Goal: Task Accomplishment & Management: Use online tool/utility

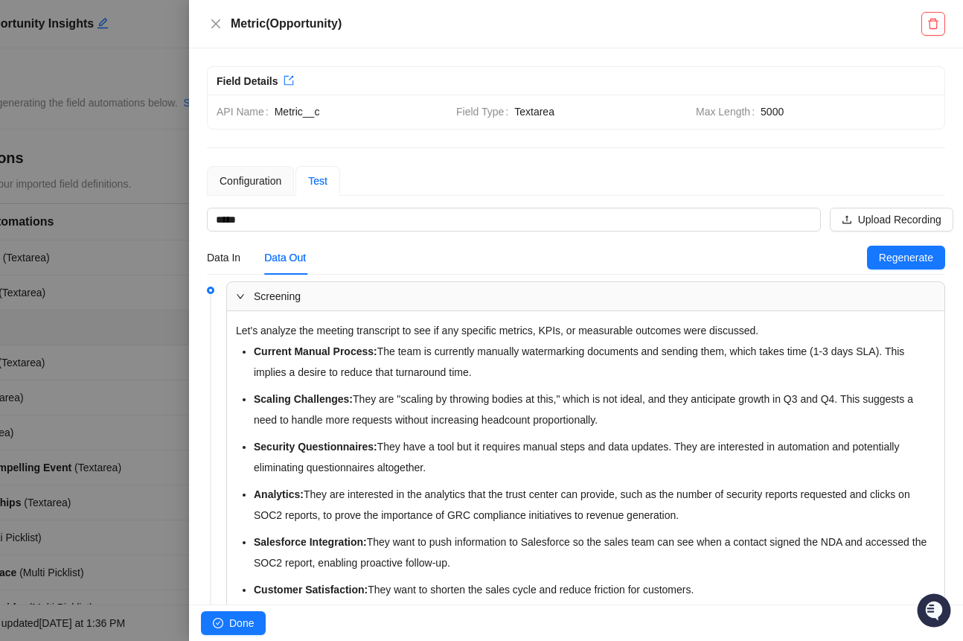
scroll to position [221, 0]
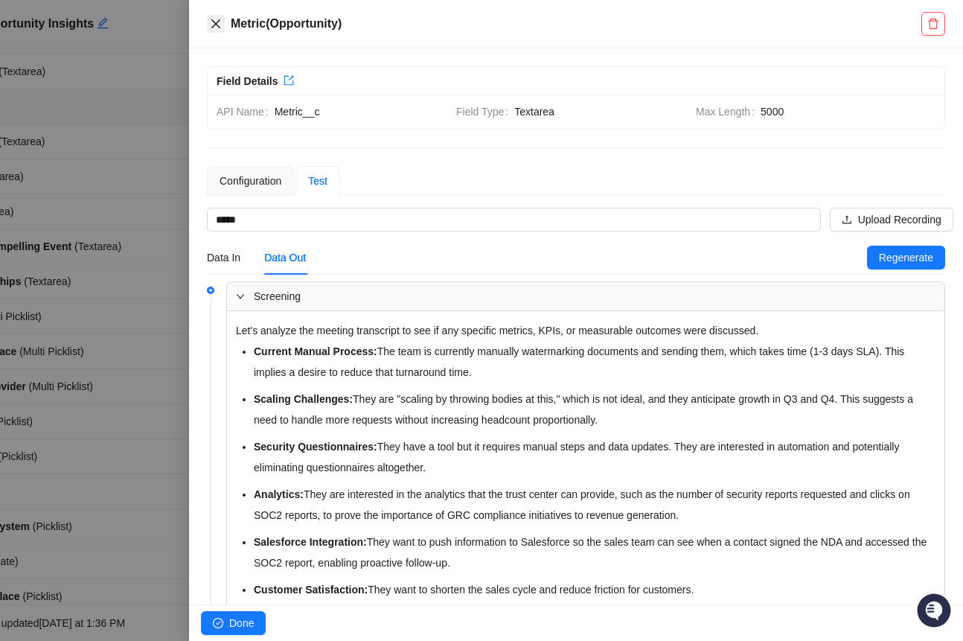
click at [221, 22] on icon "close" at bounding box center [216, 24] width 12 height 12
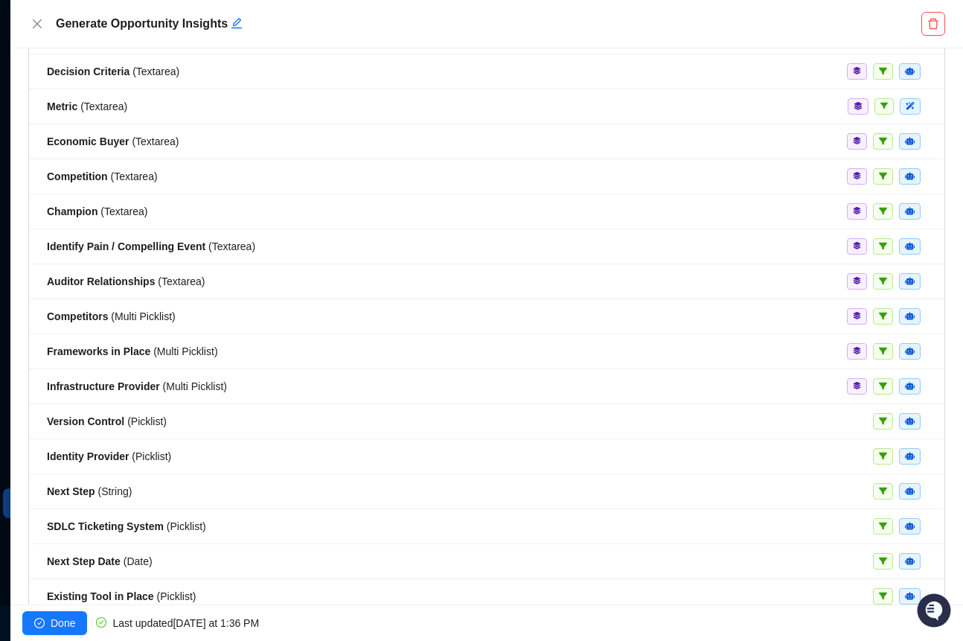
click at [27, 22] on div "Generate Opportunity Insights" at bounding box center [486, 24] width 953 height 48
click at [33, 24] on icon "close" at bounding box center [37, 24] width 12 height 12
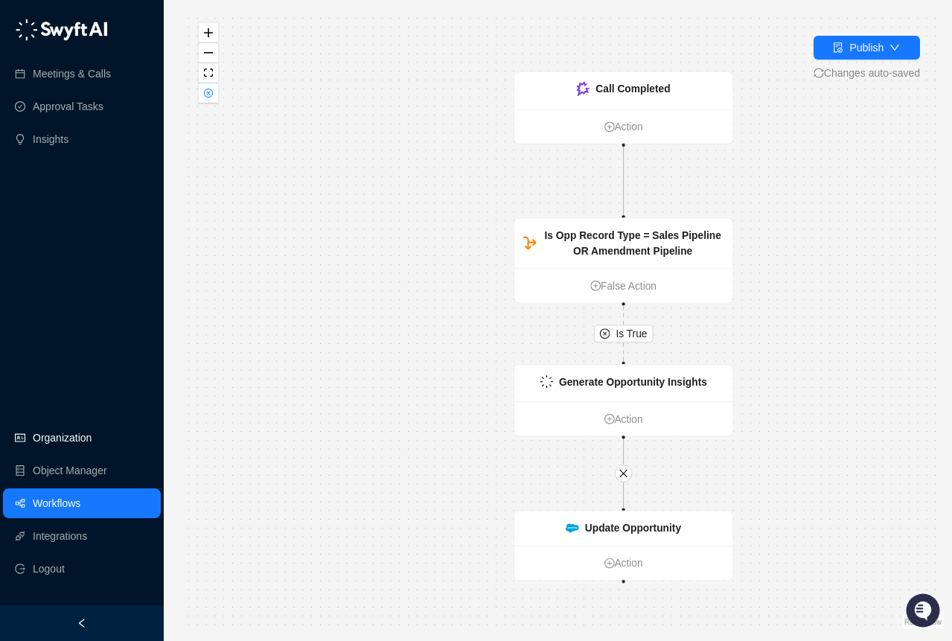
click at [63, 451] on link "Organization" at bounding box center [62, 438] width 59 height 30
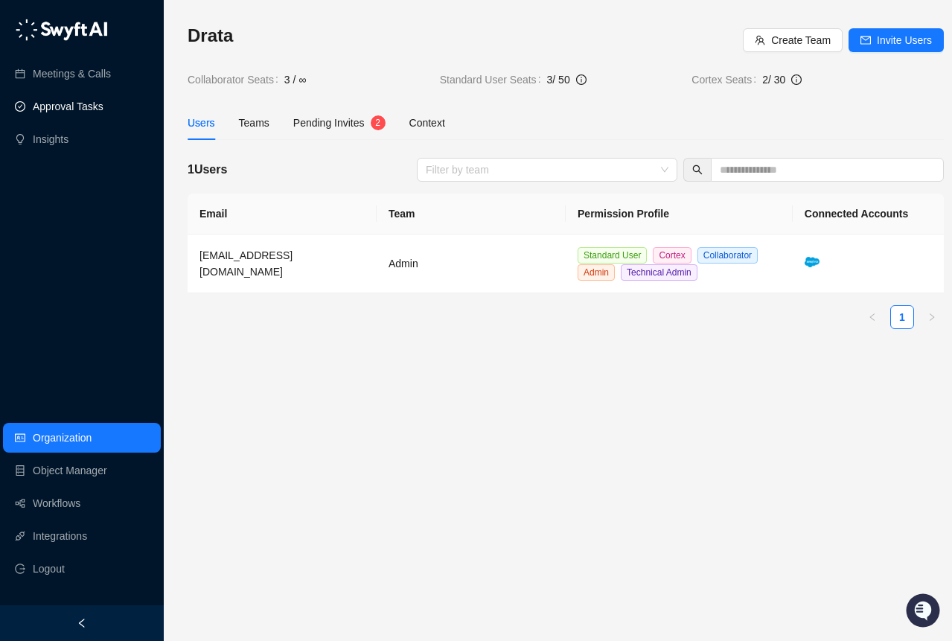
click at [67, 110] on link "Approval Tasks" at bounding box center [68, 107] width 71 height 30
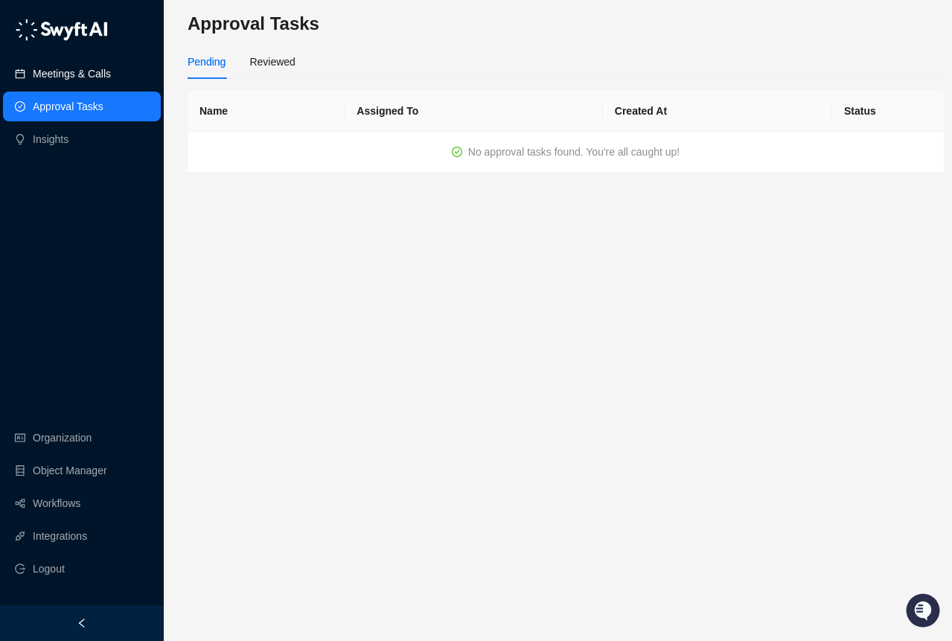
click at [60, 76] on link "Meetings & Calls" at bounding box center [72, 74] width 78 height 30
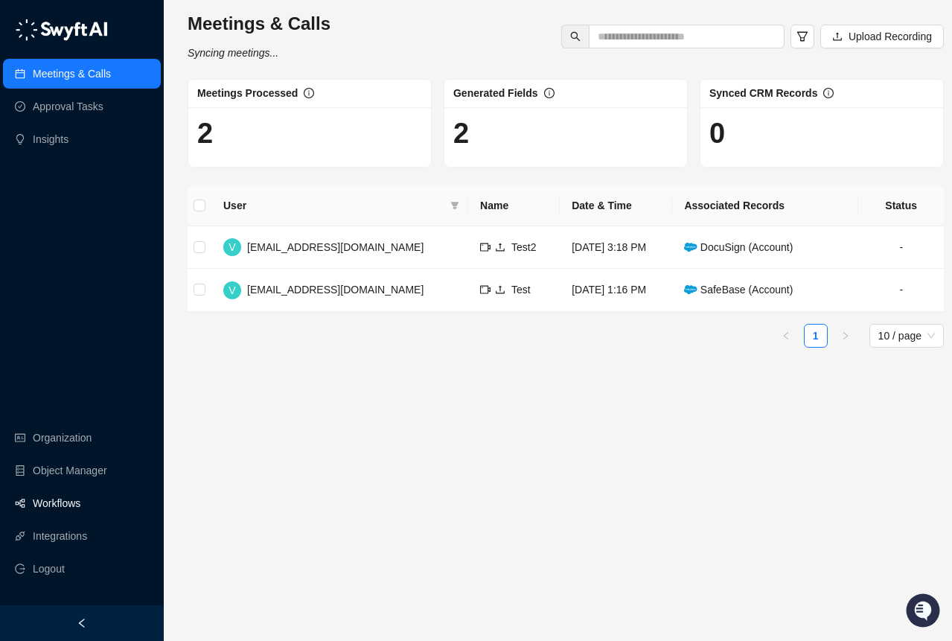
click at [76, 518] on link "Workflows" at bounding box center [57, 503] width 48 height 30
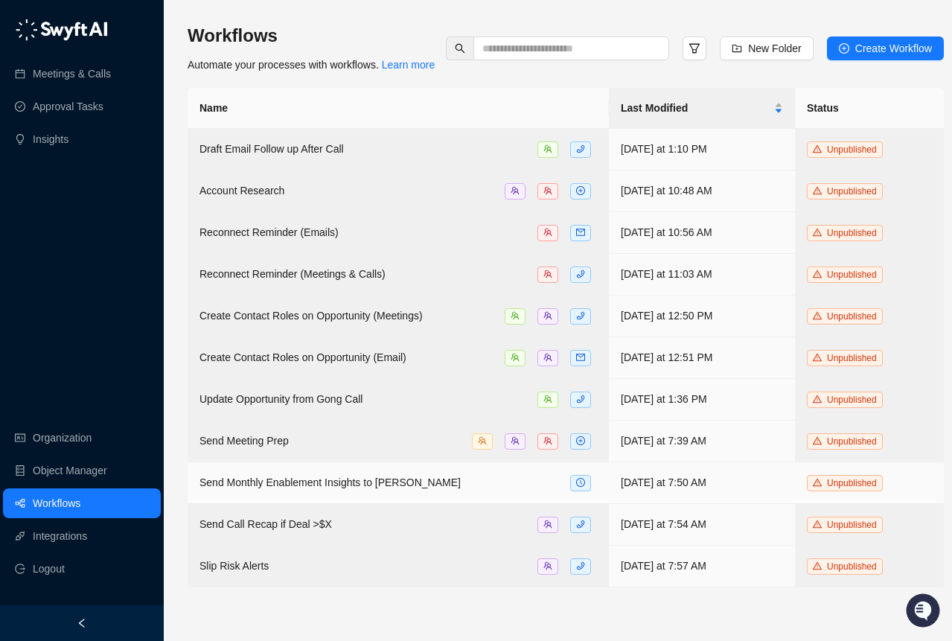
click at [428, 491] on div "Send Monthly Enablement Insights to [PERSON_NAME]" at bounding box center [397, 482] width 397 height 17
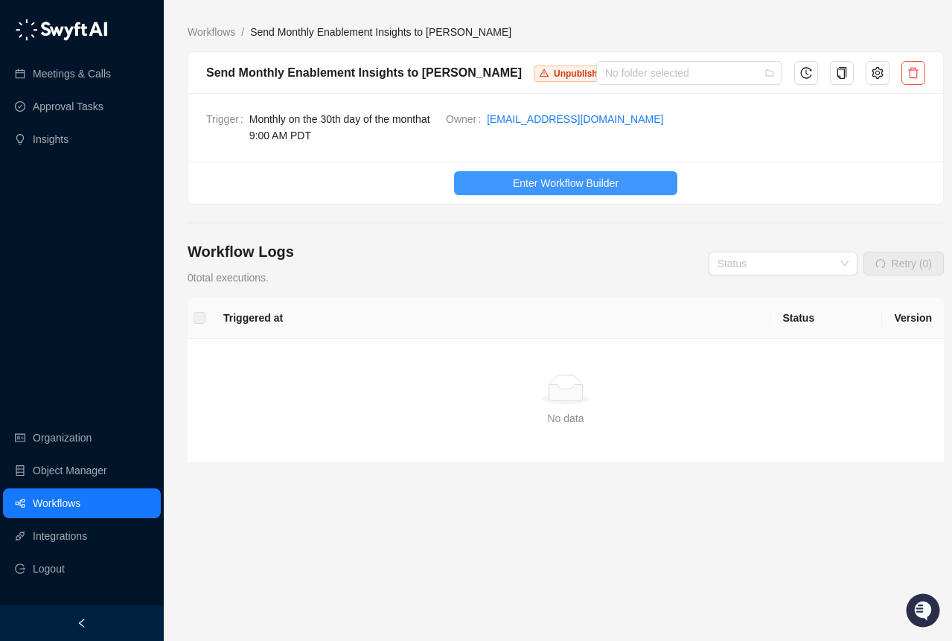
click at [530, 175] on span "Enter Workflow Builder" at bounding box center [566, 183] width 106 height 16
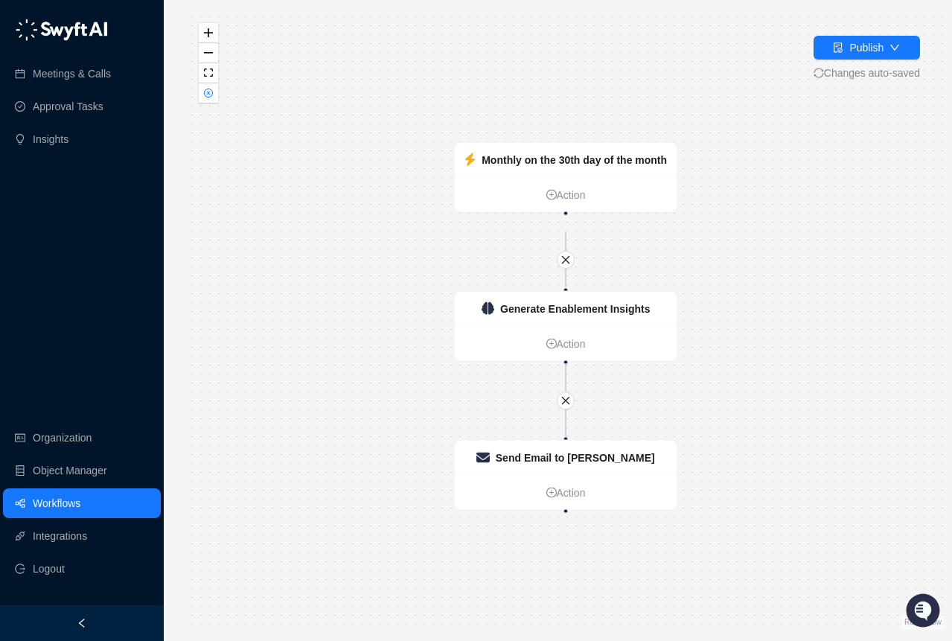
click at [80, 504] on link "Workflows" at bounding box center [57, 503] width 48 height 30
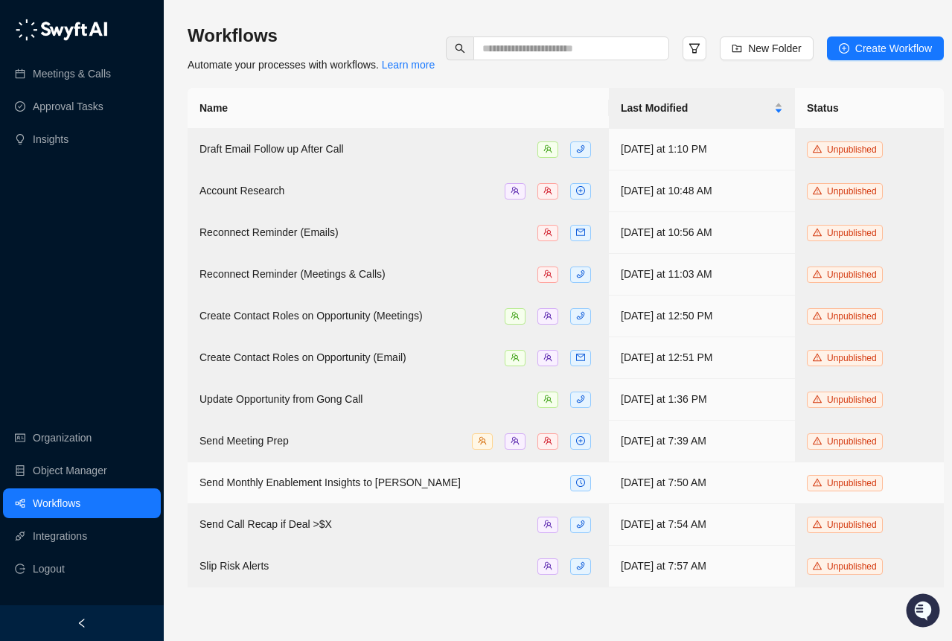
click at [254, 488] on span "Send Monthly Enablement Insights to [PERSON_NAME]" at bounding box center [329, 482] width 261 height 12
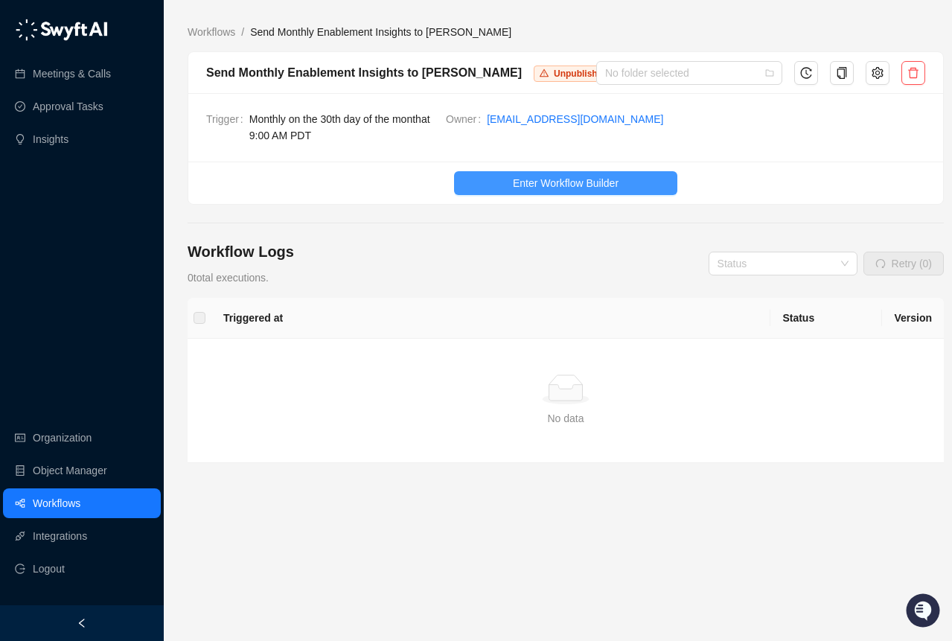
click at [481, 180] on button "Enter Workflow Builder" at bounding box center [565, 183] width 223 height 24
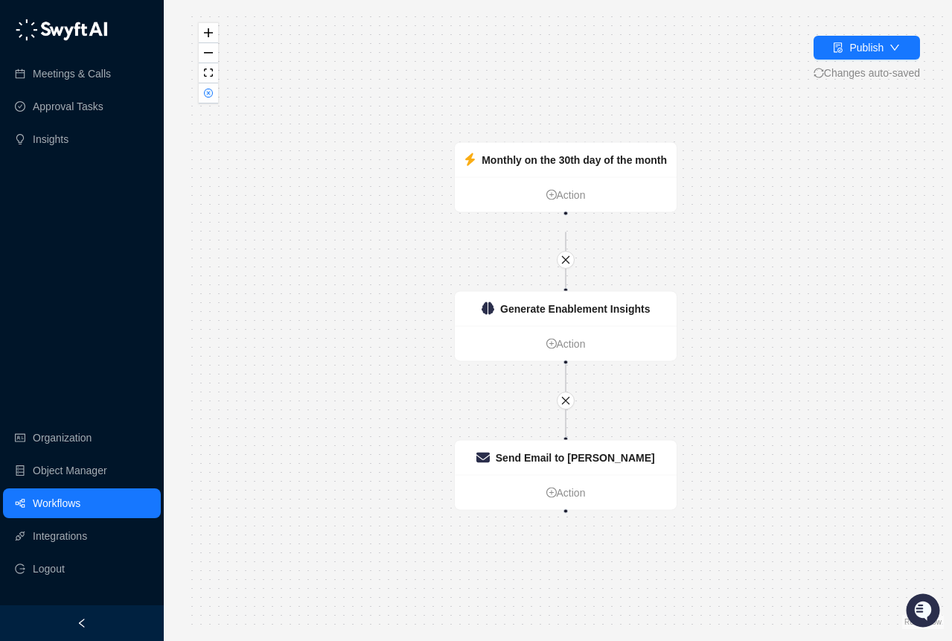
click at [63, 514] on link "Workflows" at bounding box center [57, 503] width 48 height 30
